Goal: Transaction & Acquisition: Purchase product/service

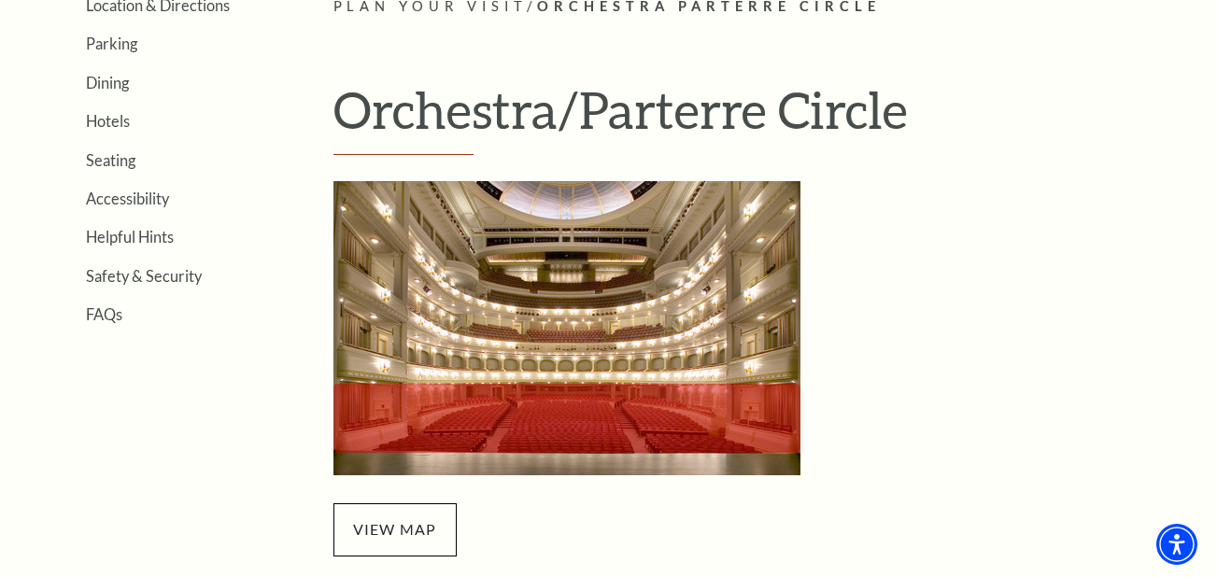
scroll to position [659, 0]
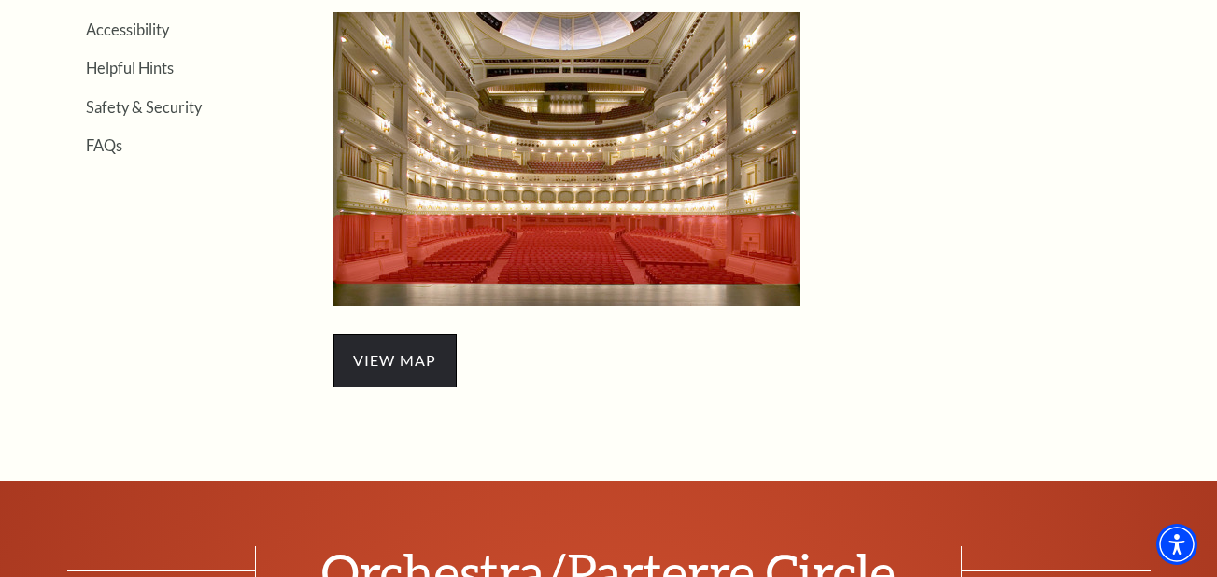
click at [393, 361] on span "view map" at bounding box center [395, 360] width 123 height 52
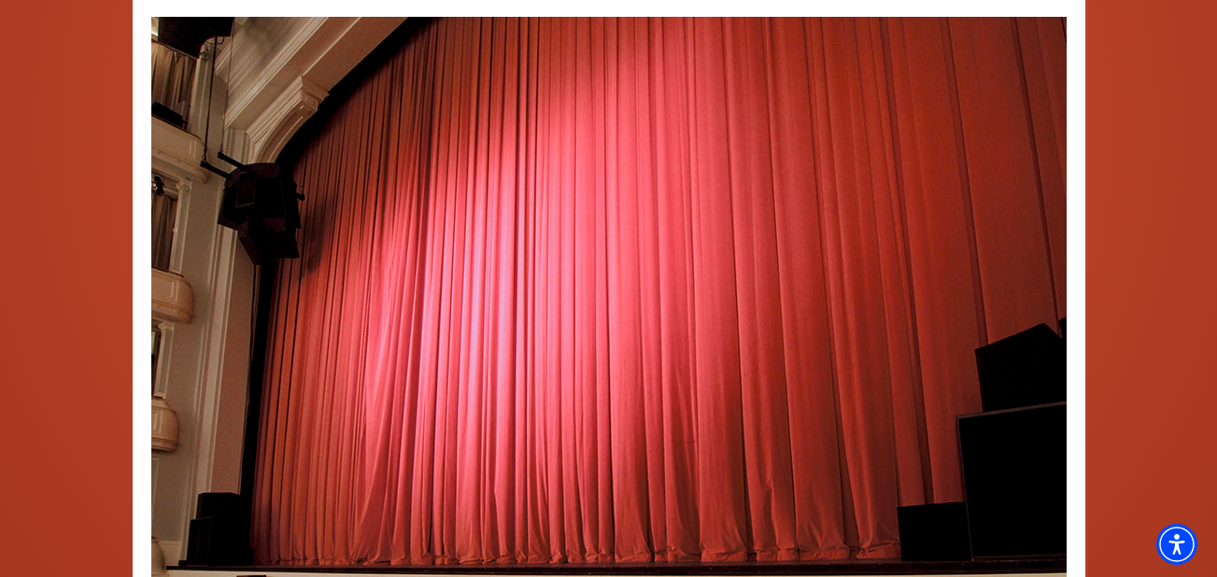
scroll to position [1313, 0]
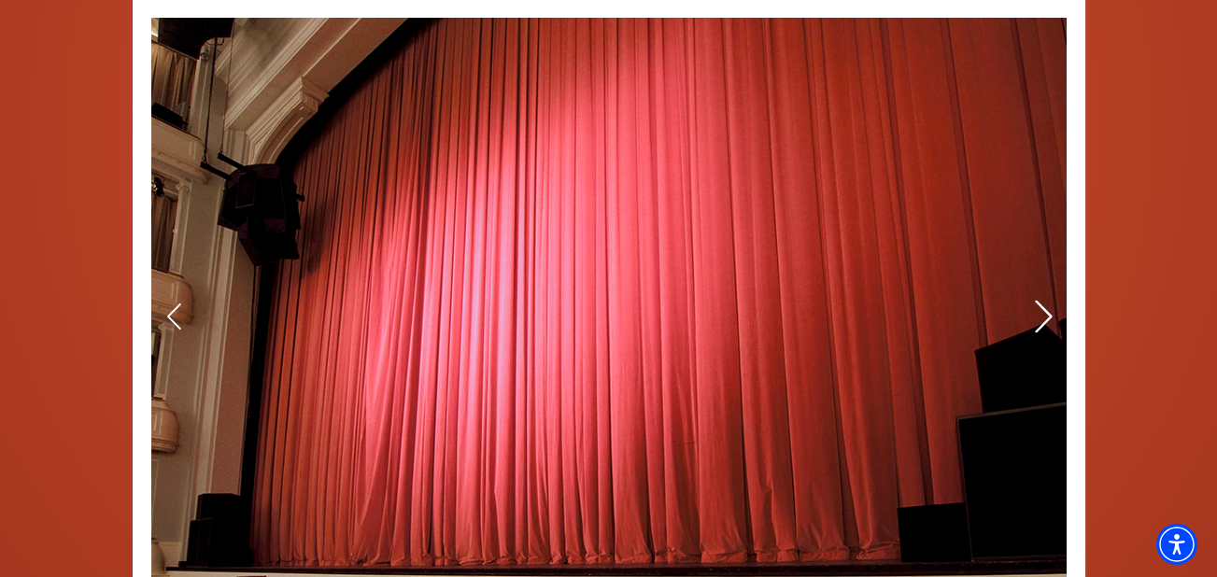
click at [1044, 317] on icon at bounding box center [1043, 316] width 20 height 33
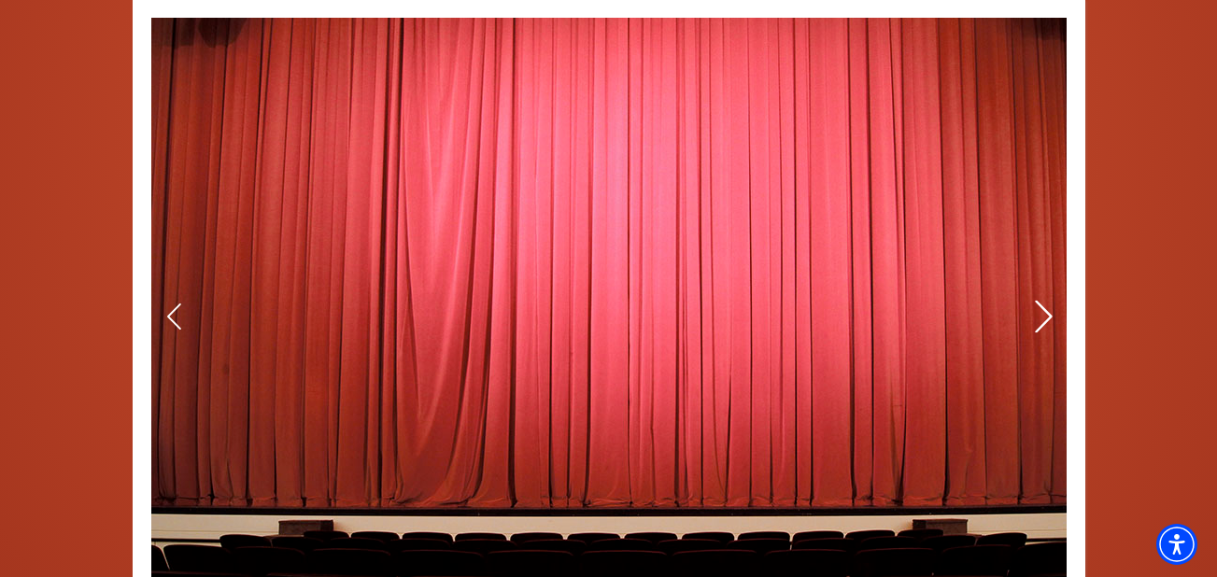
click at [1042, 314] on icon at bounding box center [1043, 316] width 20 height 33
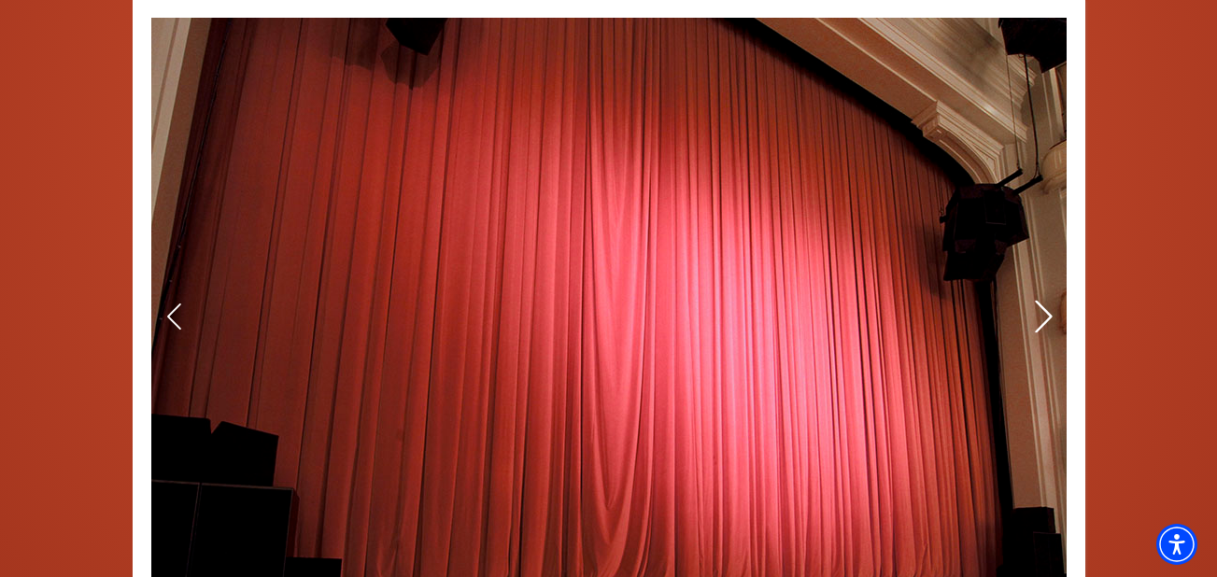
click at [1042, 314] on icon at bounding box center [1043, 316] width 20 height 33
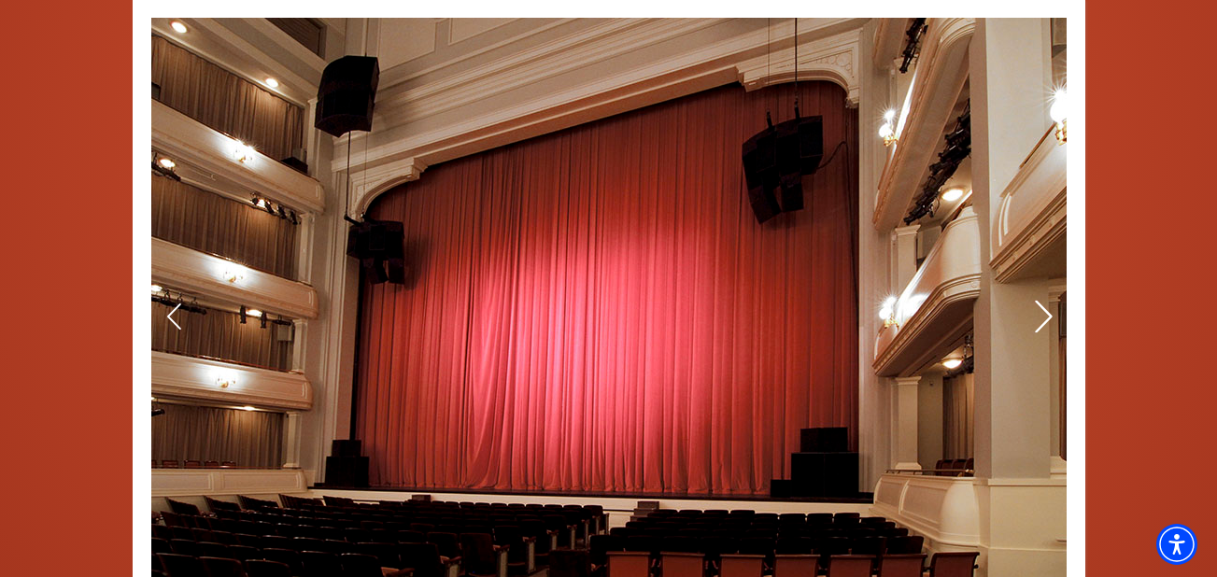
click at [1042, 314] on icon at bounding box center [1043, 316] width 20 height 33
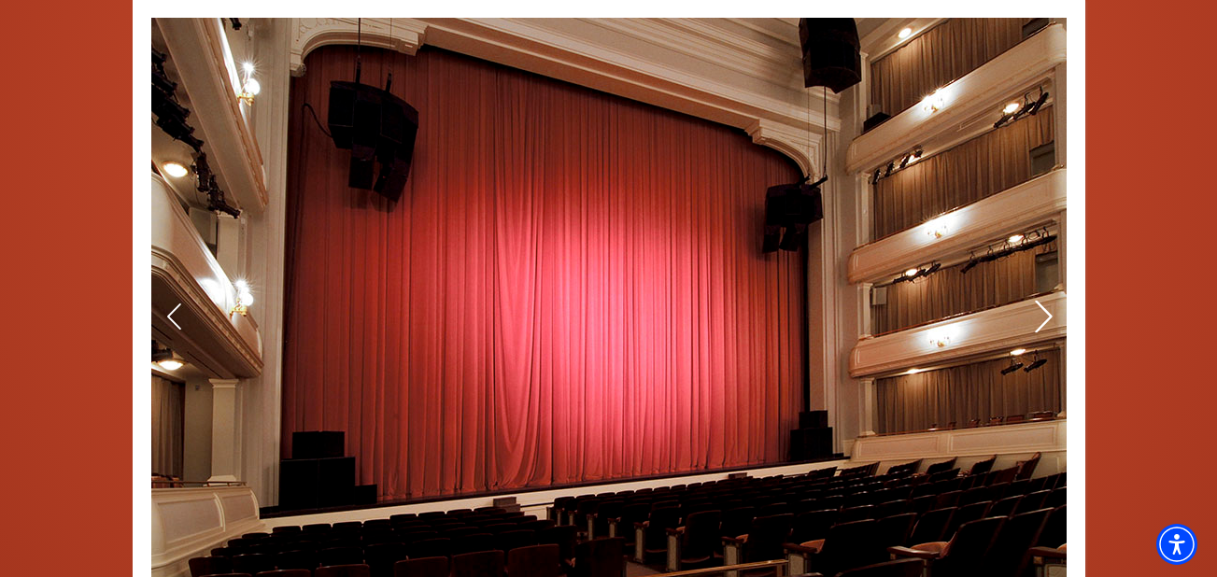
click at [1042, 317] on icon at bounding box center [1043, 316] width 20 height 33
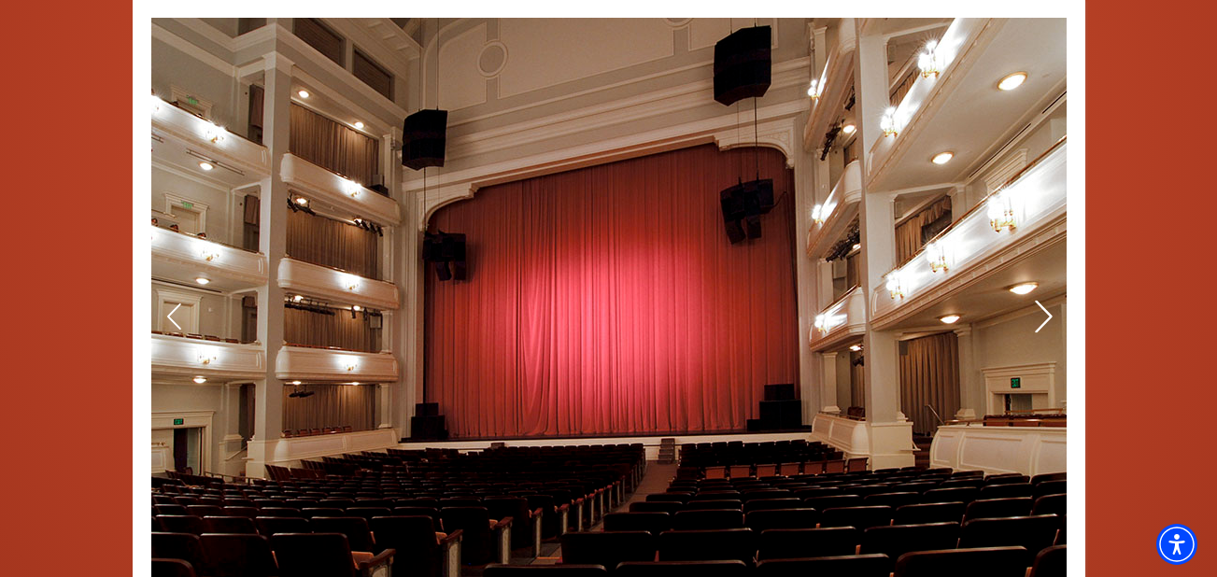
click at [1042, 317] on icon at bounding box center [1043, 316] width 20 height 33
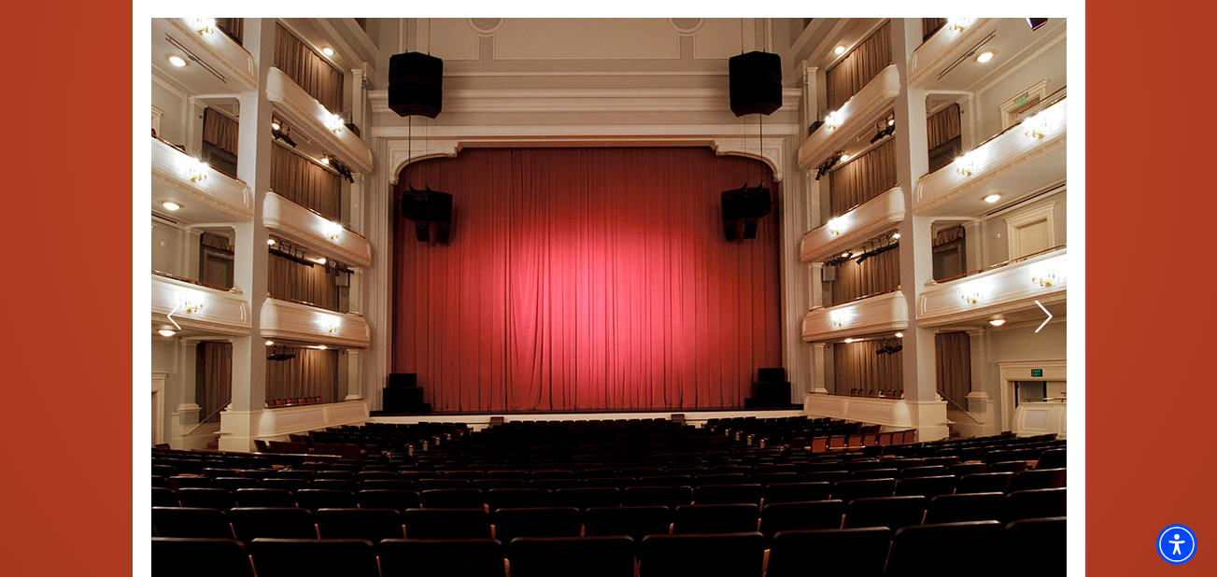
click at [1042, 320] on icon at bounding box center [1043, 316] width 20 height 33
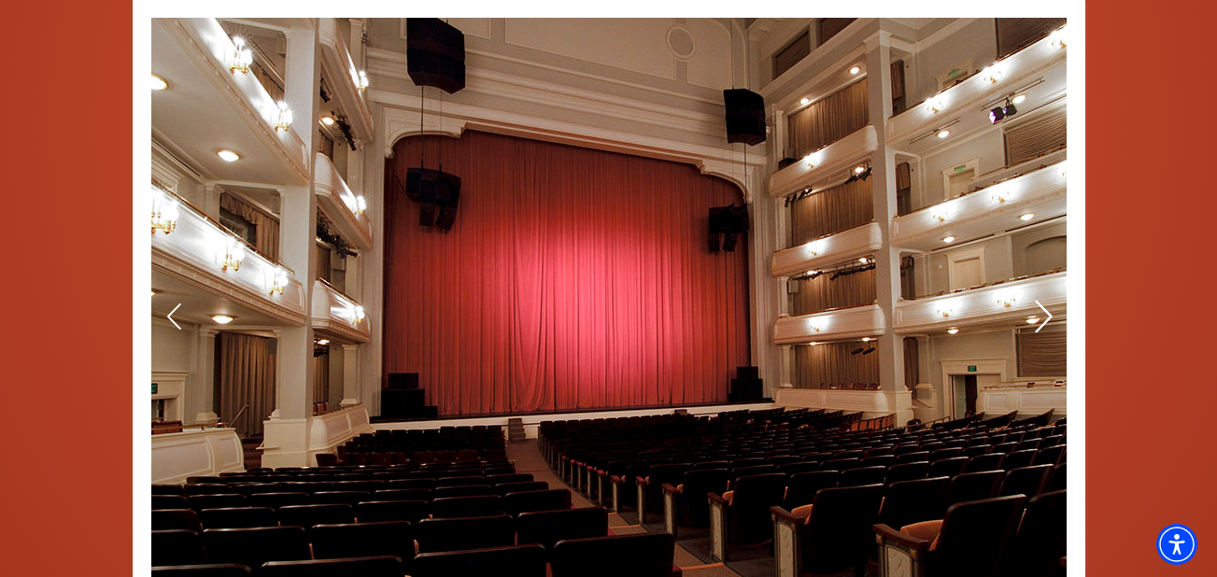
click at [1042, 323] on icon at bounding box center [1043, 316] width 20 height 33
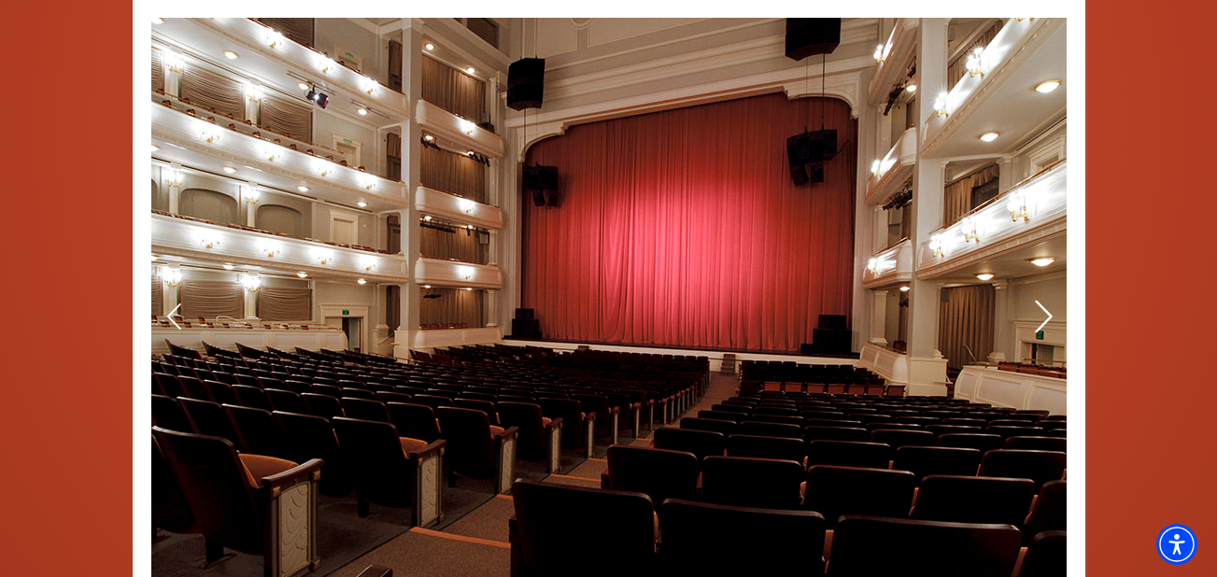
click at [1042, 325] on icon at bounding box center [1043, 316] width 20 height 33
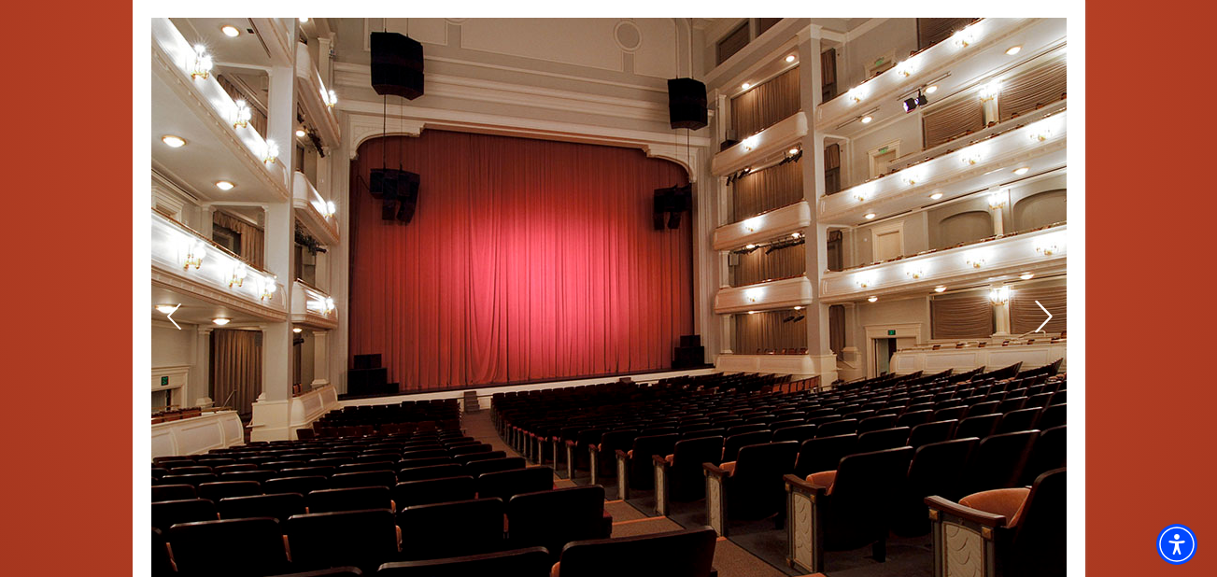
click at [1042, 314] on icon at bounding box center [1043, 316] width 20 height 33
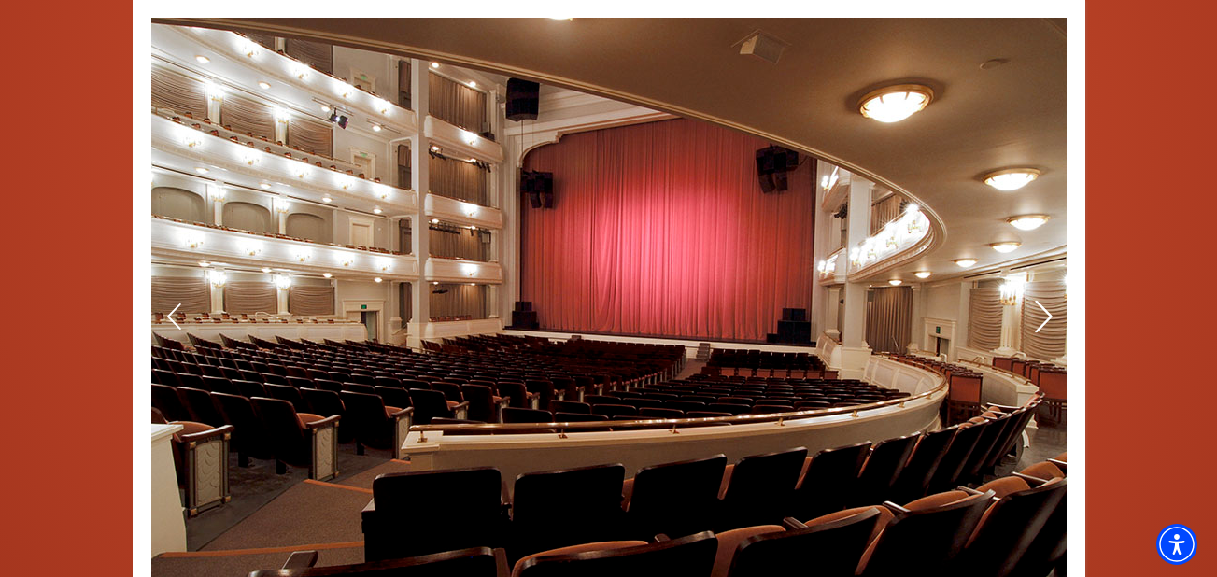
click at [1042, 314] on icon at bounding box center [1043, 316] width 20 height 33
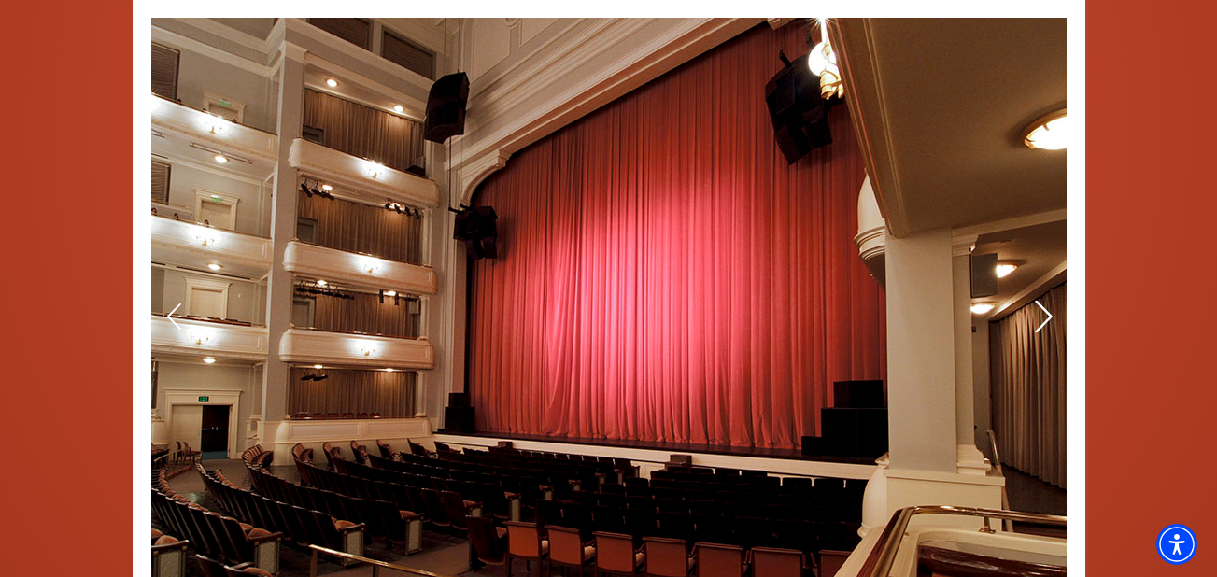
click at [1042, 316] on icon at bounding box center [1043, 316] width 20 height 33
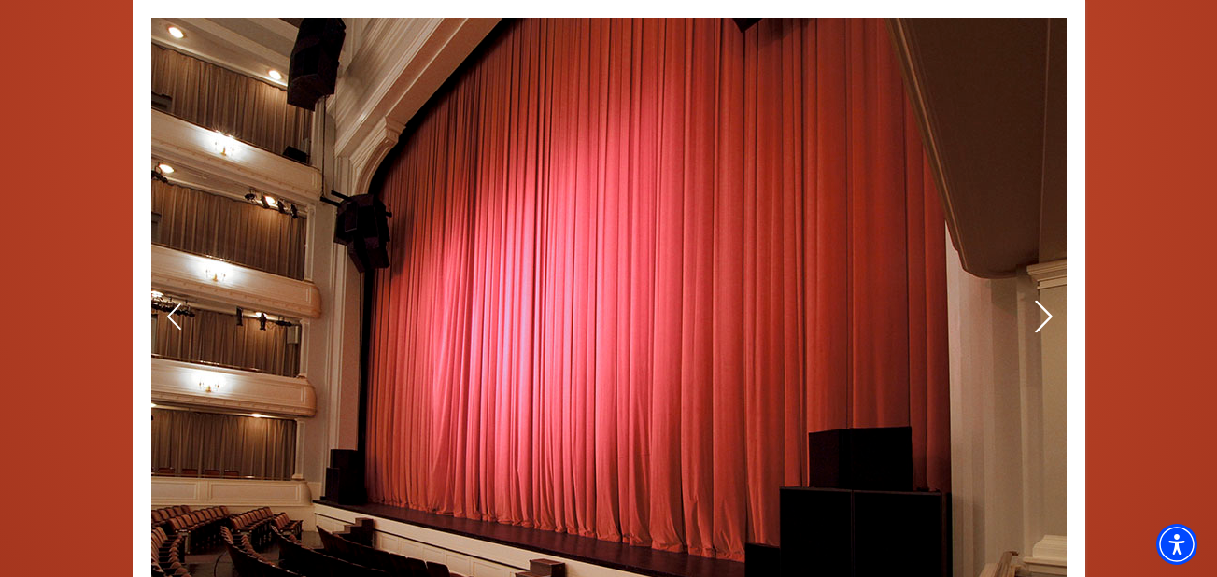
click at [1042, 318] on icon at bounding box center [1043, 316] width 20 height 33
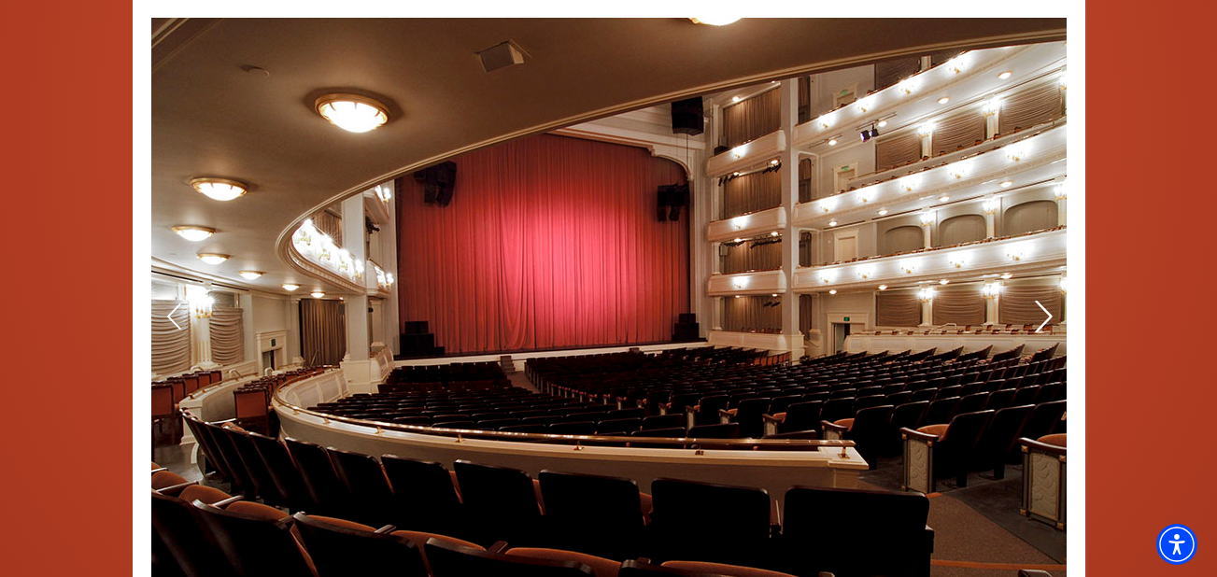
click at [1042, 322] on icon at bounding box center [1043, 316] width 20 height 33
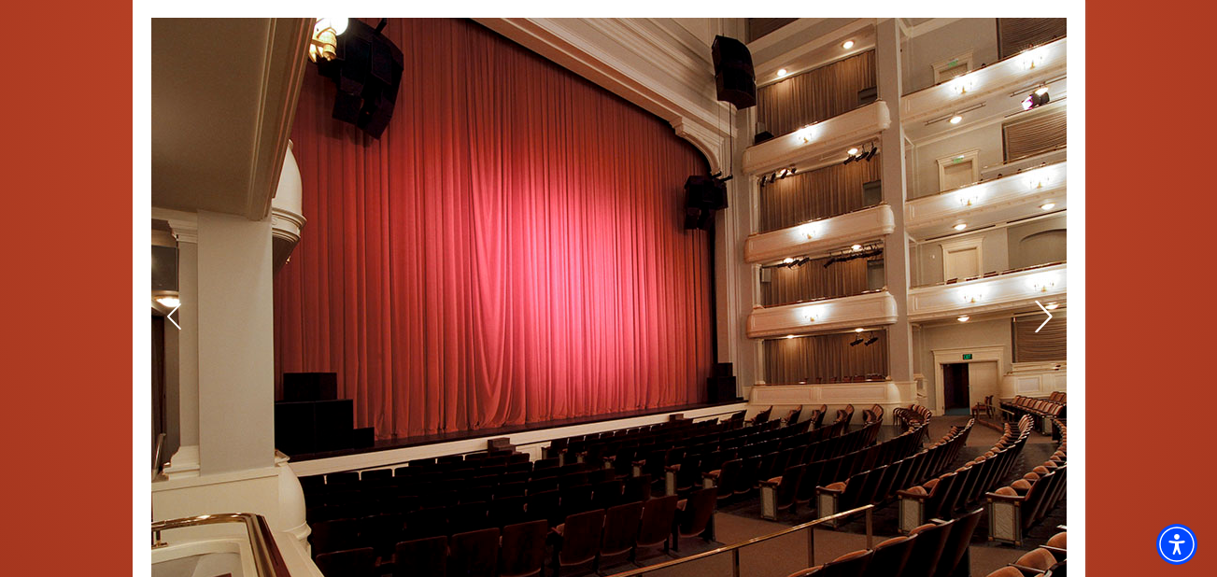
click at [1041, 319] on icon at bounding box center [1043, 316] width 20 height 33
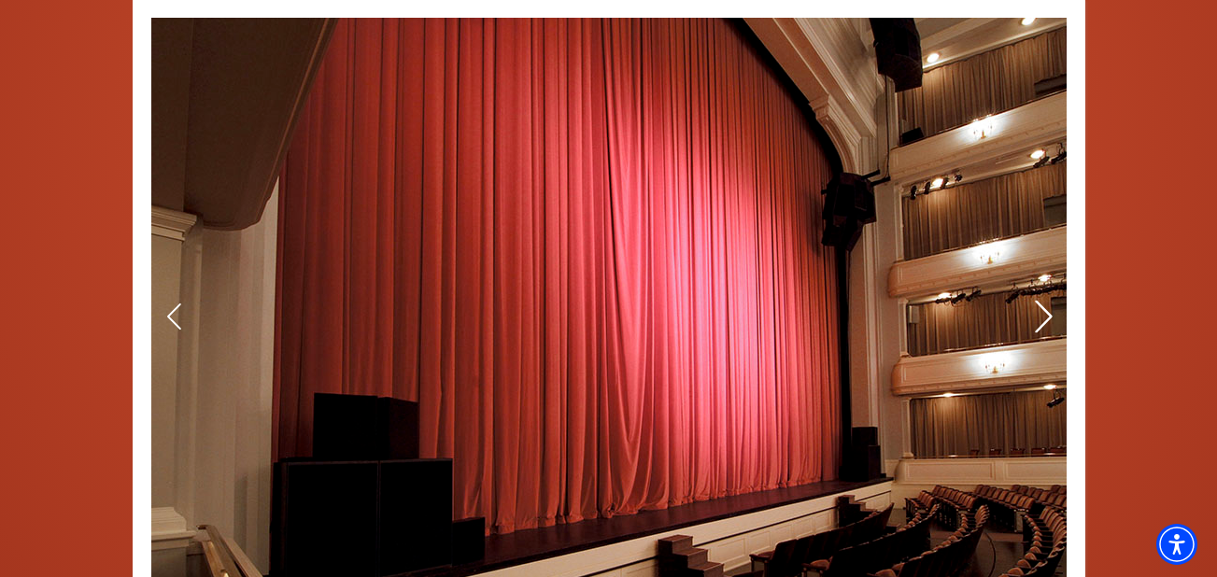
click at [1041, 319] on icon at bounding box center [1043, 316] width 20 height 33
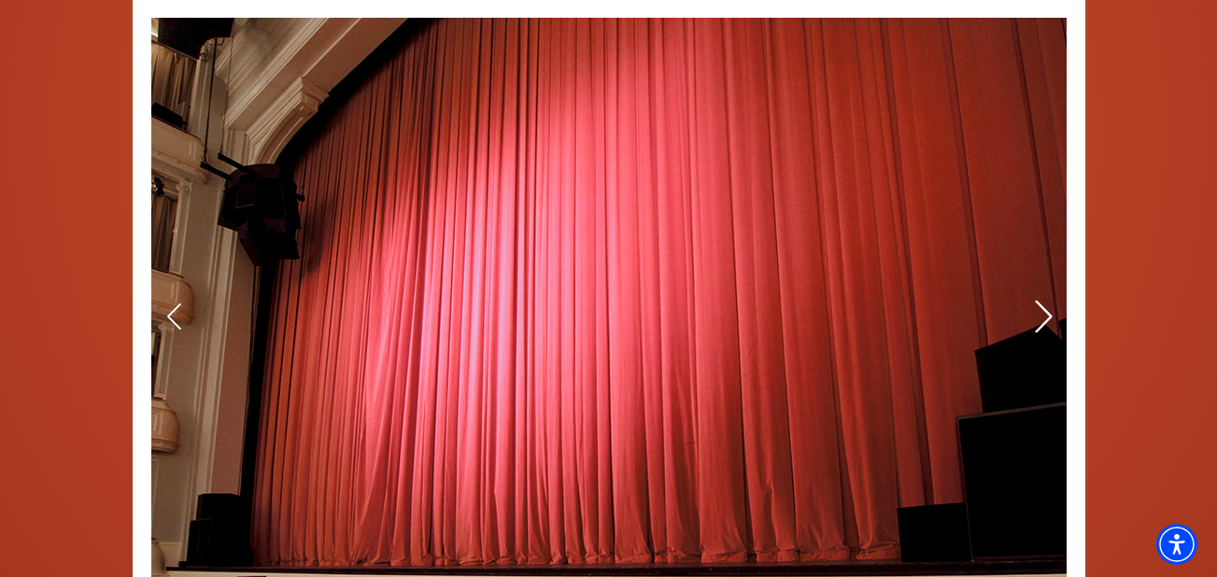
click at [1041, 319] on icon at bounding box center [1043, 316] width 20 height 33
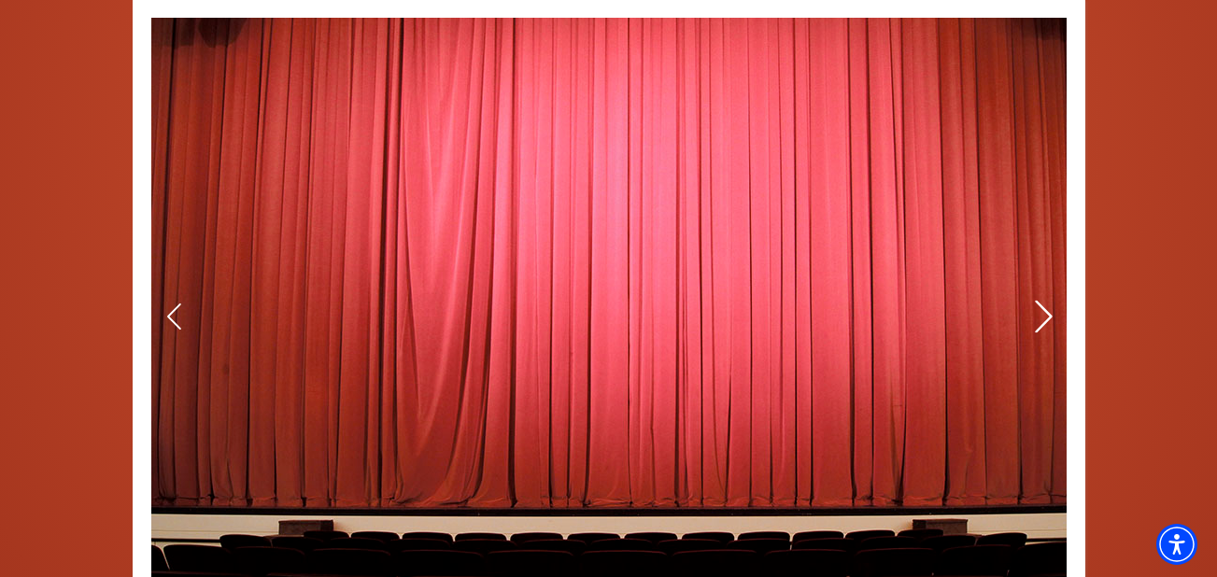
click at [1041, 319] on icon at bounding box center [1043, 316] width 20 height 33
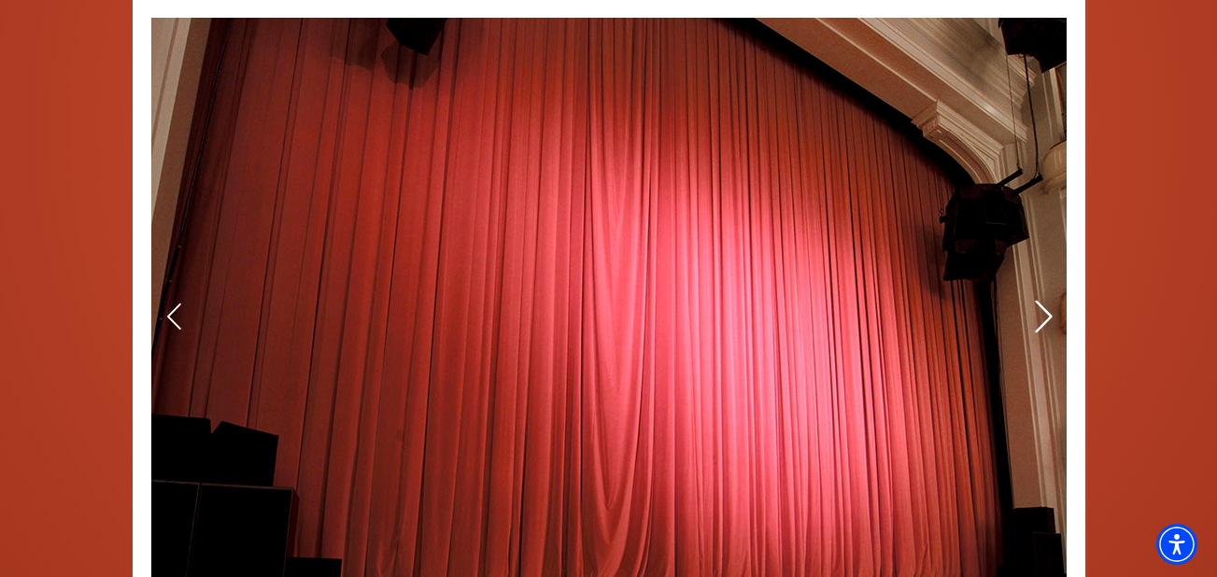
click at [1041, 319] on icon at bounding box center [1043, 316] width 20 height 33
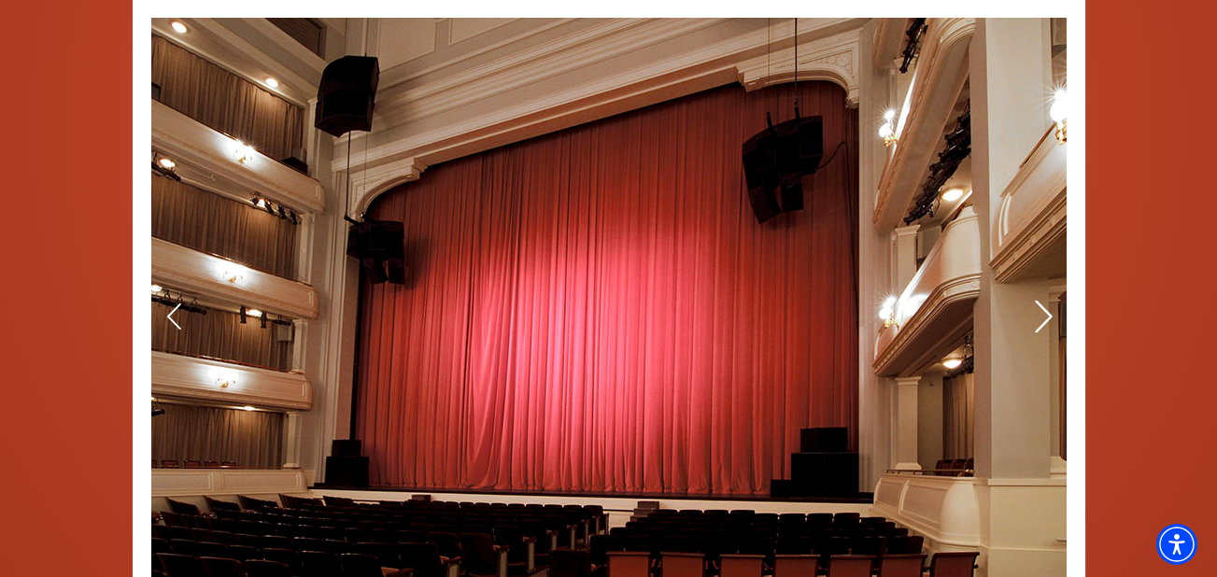
click at [1041, 320] on icon at bounding box center [1043, 316] width 20 height 33
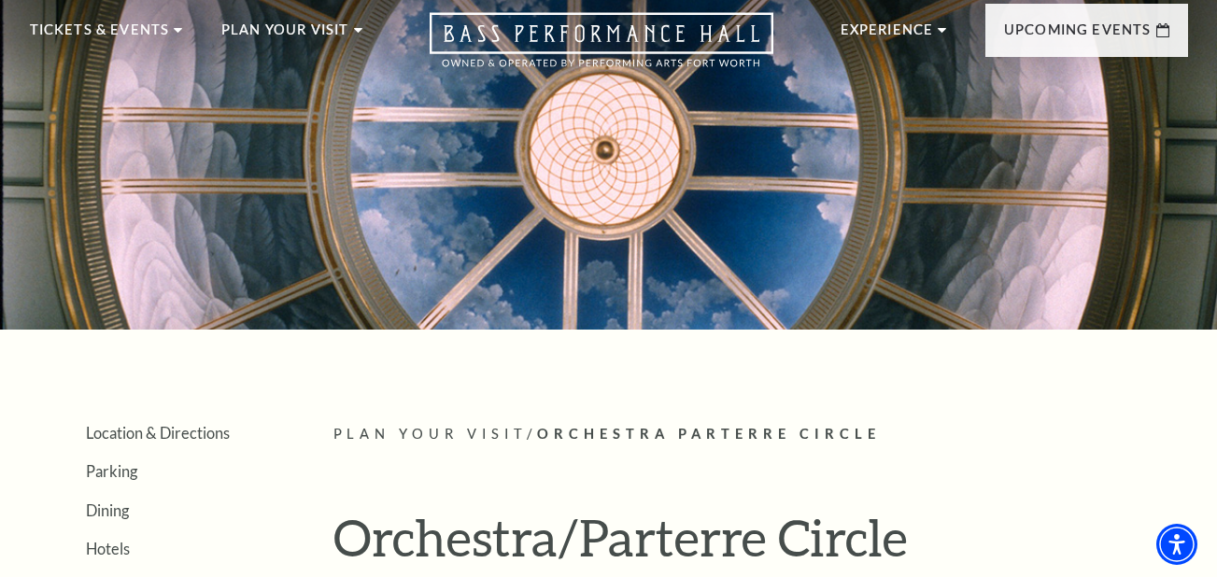
scroll to position [0, 0]
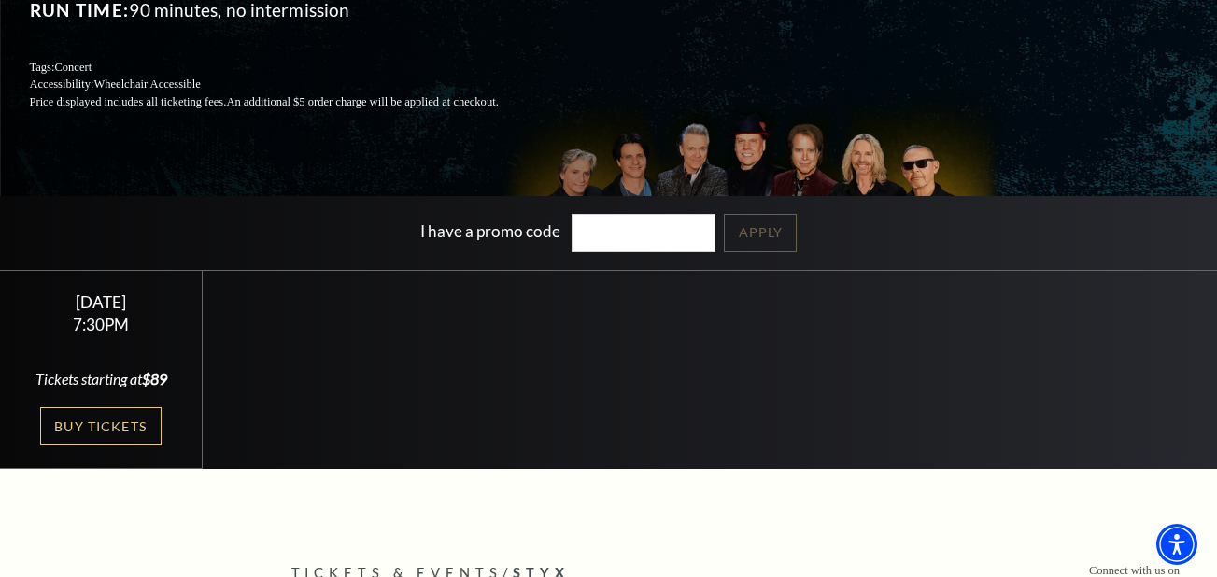
scroll to position [256, 0]
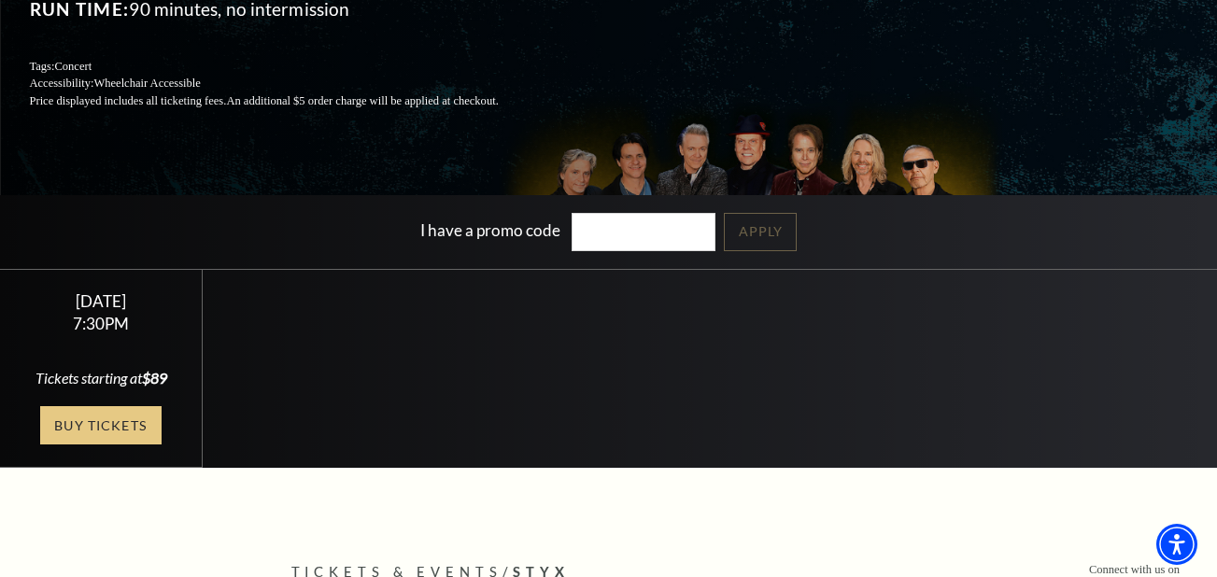
click at [102, 445] on link "Buy Tickets" at bounding box center [100, 425] width 121 height 38
click at [101, 442] on link "Buy Tickets" at bounding box center [100, 425] width 121 height 38
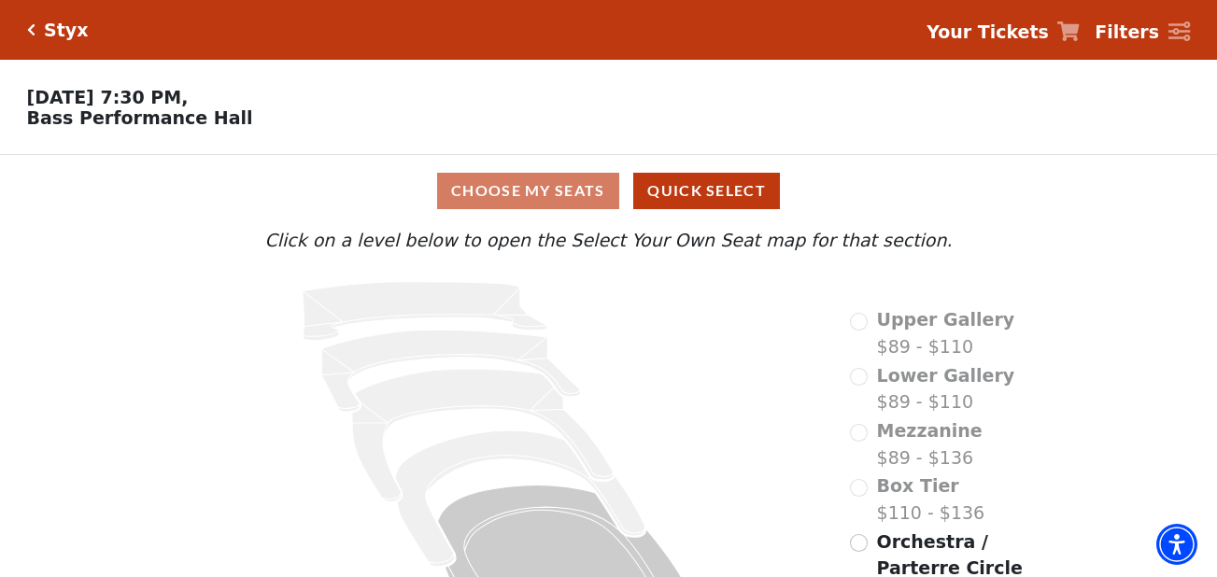
scroll to position [77, 0]
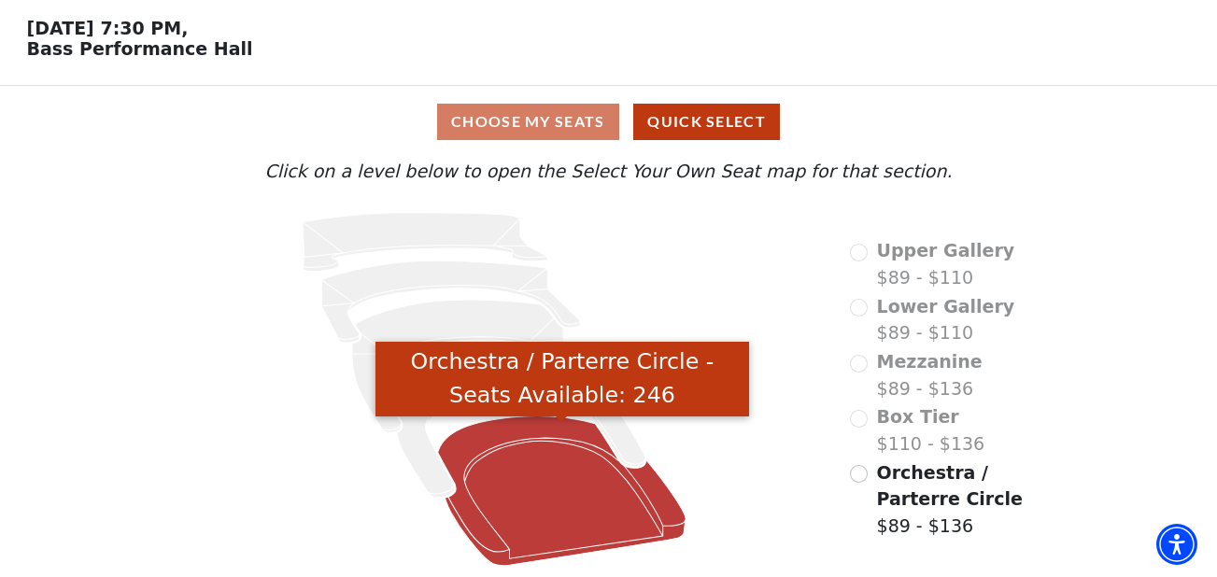
click at [526, 475] on icon "Orchestra / Parterre Circle - Seats Available: 246" at bounding box center [562, 491] width 249 height 149
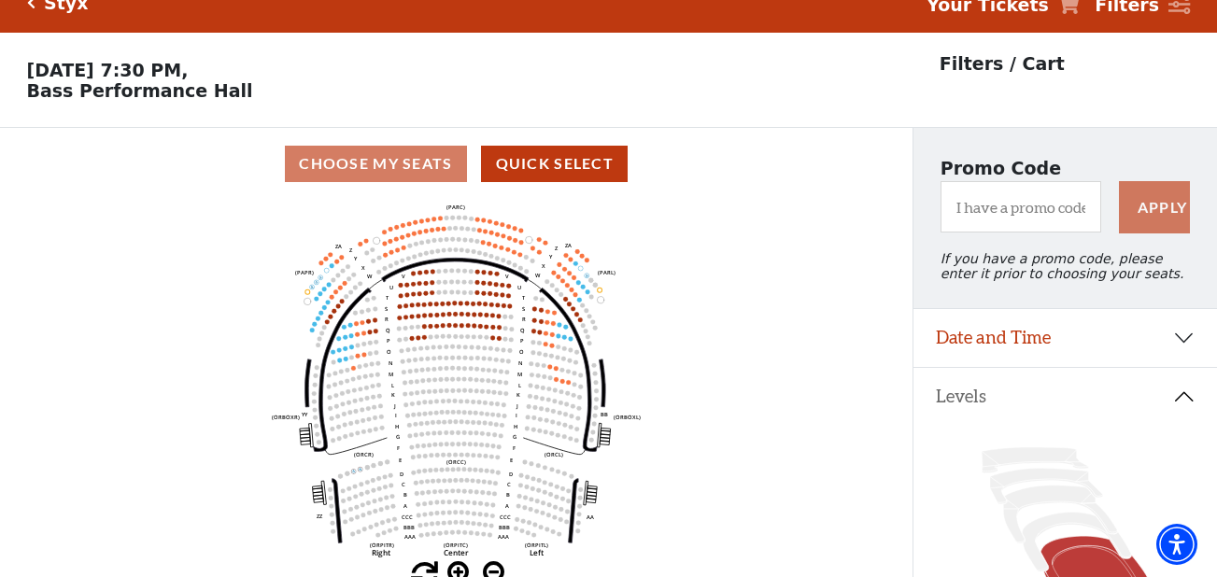
scroll to position [26, 0]
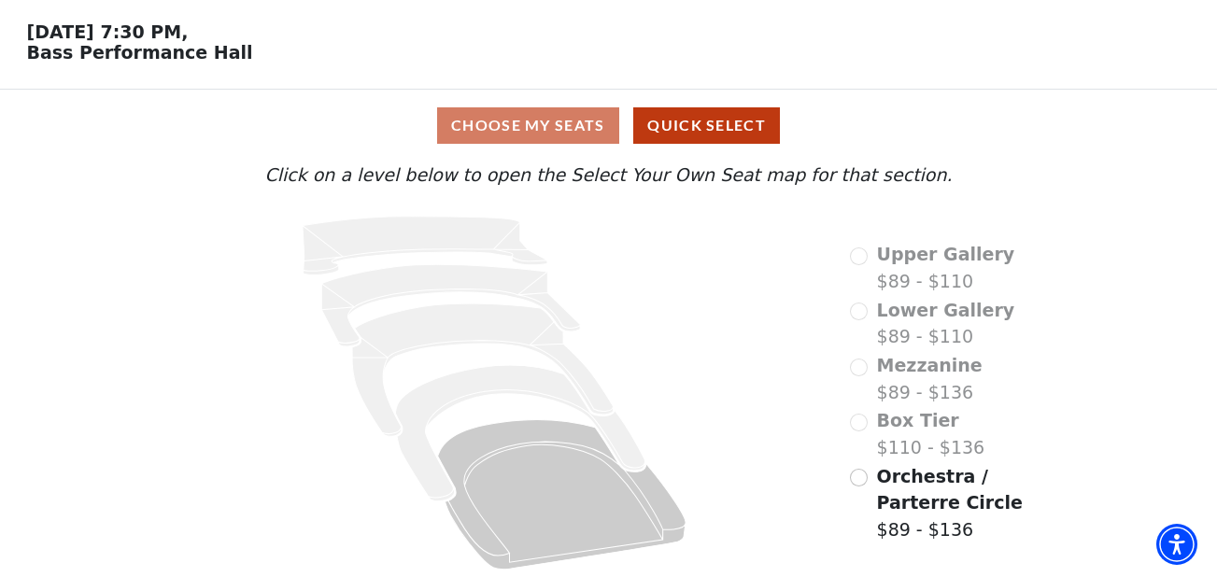
scroll to position [77, 0]
